Goal: Task Accomplishment & Management: Use online tool/utility

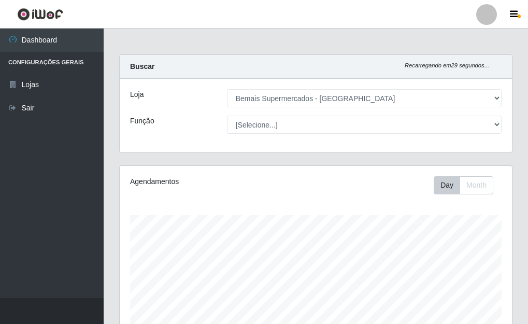
select select "249"
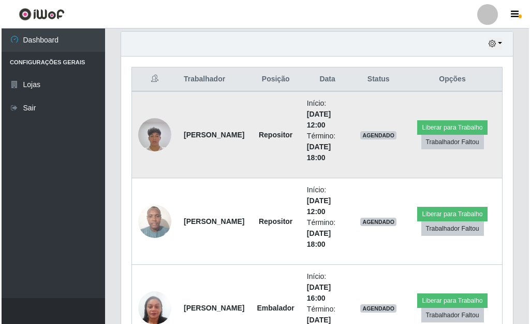
scroll to position [215, 392]
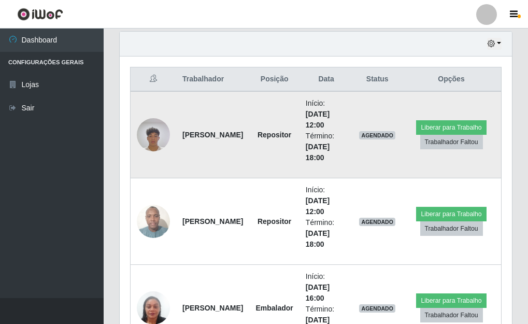
click at [147, 137] on img at bounding box center [153, 134] width 33 height 44
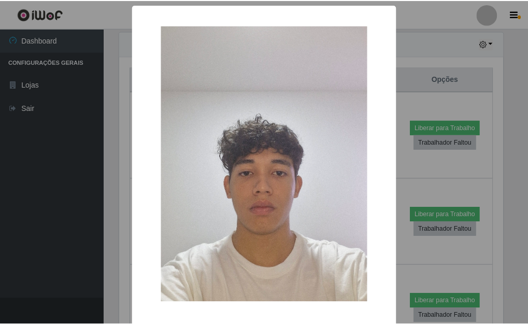
scroll to position [215, 386]
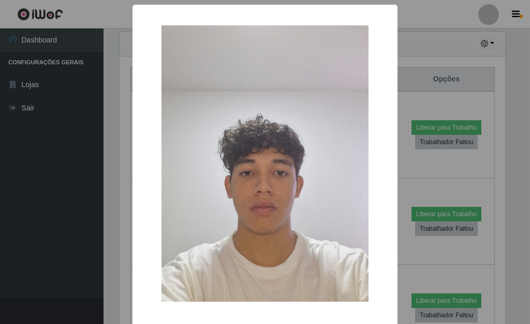
click at [457, 88] on div "× OK Cancel" at bounding box center [265, 162] width 530 height 324
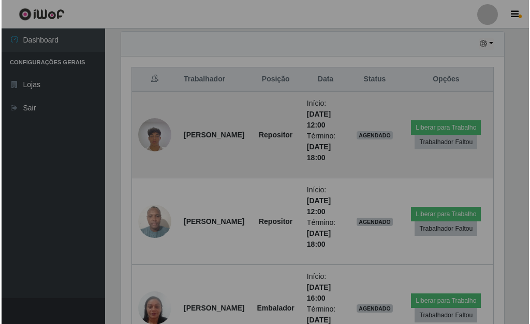
scroll to position [215, 392]
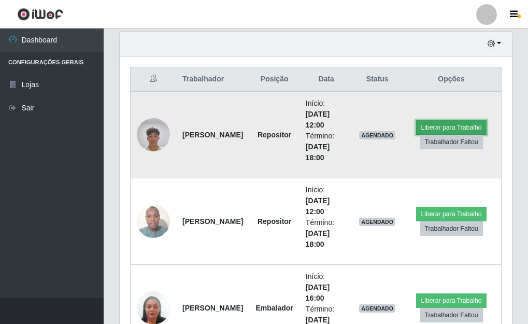
click at [437, 126] on button "Liberar para Trabalho" at bounding box center [451, 127] width 70 height 14
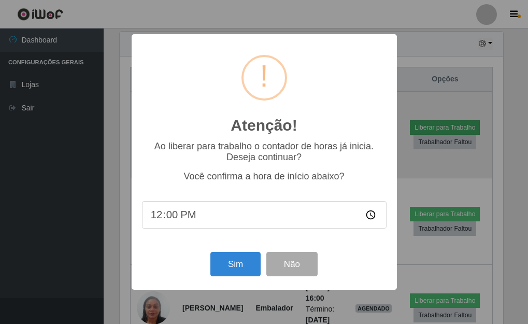
scroll to position [215, 386]
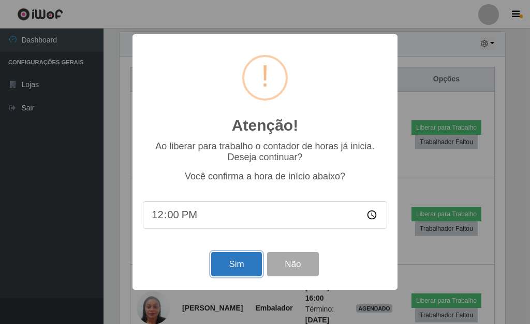
click at [231, 268] on button "Sim" at bounding box center [236, 264] width 50 height 24
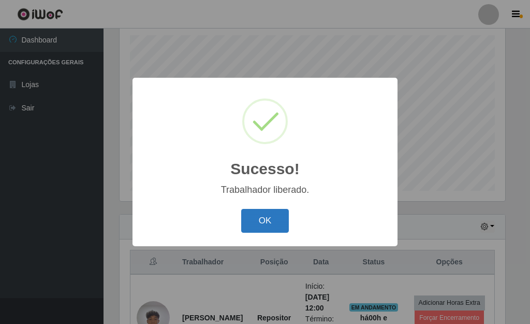
click at [271, 220] on button "OK" at bounding box center [265, 221] width 48 height 24
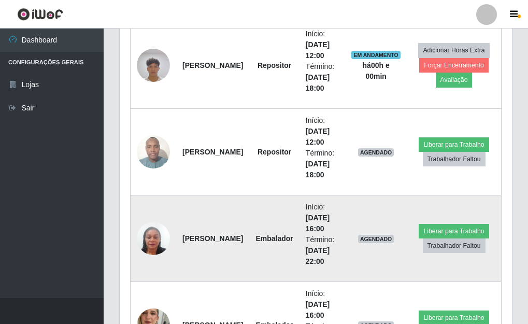
scroll to position [439, 0]
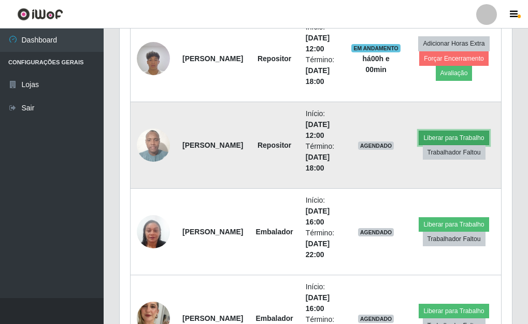
click at [472, 132] on button "Liberar para Trabalho" at bounding box center [453, 137] width 70 height 14
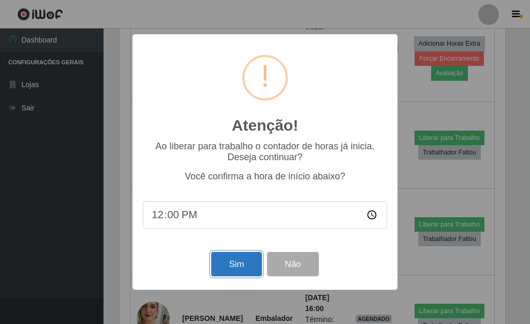
click at [239, 268] on button "Sim" at bounding box center [236, 264] width 50 height 24
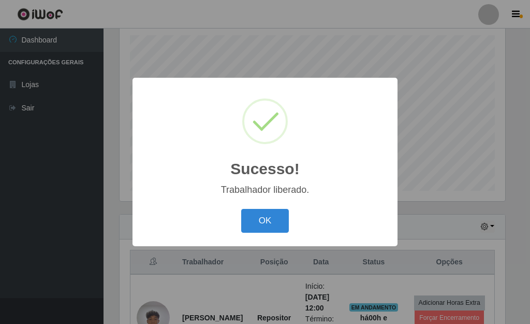
click at [241, 209] on button "OK" at bounding box center [265, 221] width 48 height 24
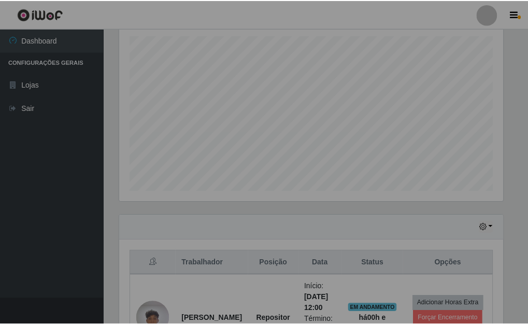
scroll to position [215, 392]
